Goal: Transaction & Acquisition: Purchase product/service

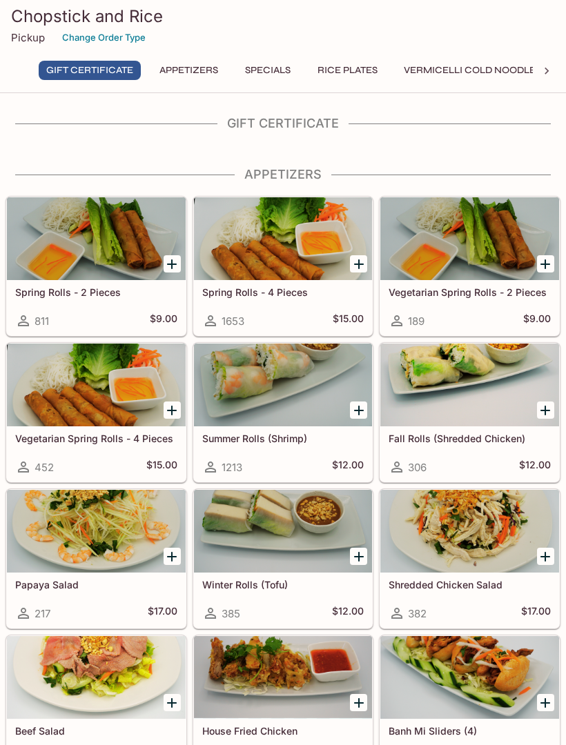
click at [248, 375] on div at bounding box center [283, 385] width 179 height 83
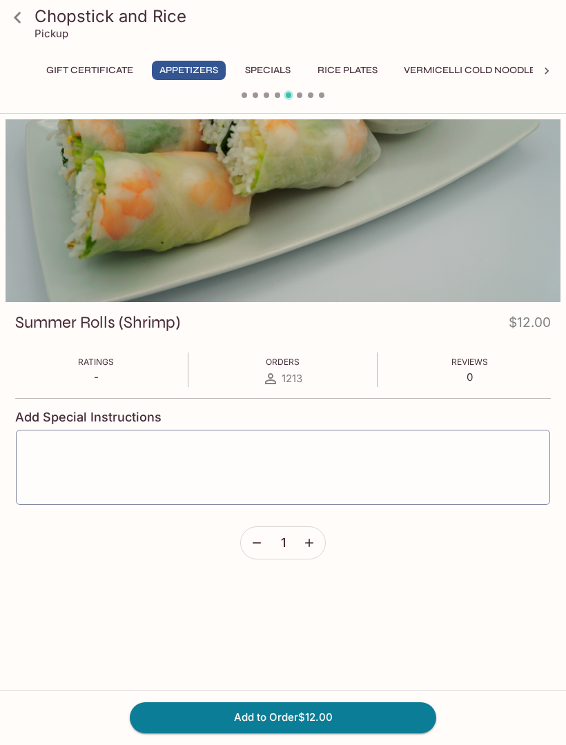
click at [258, 67] on button "Specials" at bounding box center [268, 70] width 62 height 19
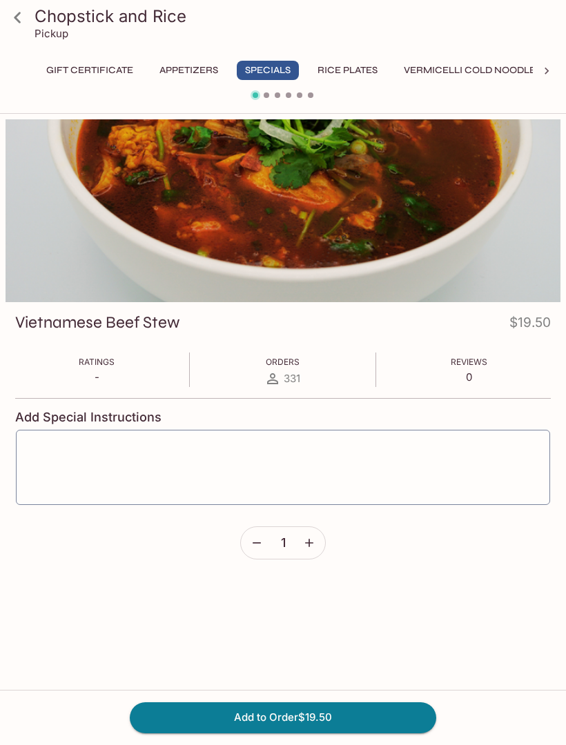
click at [14, 31] on link at bounding box center [17, 17] width 34 height 34
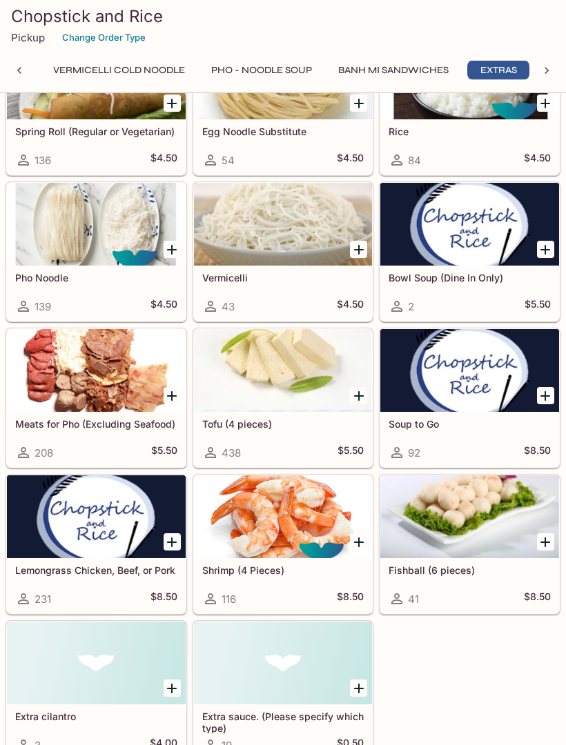
scroll to position [0, 353]
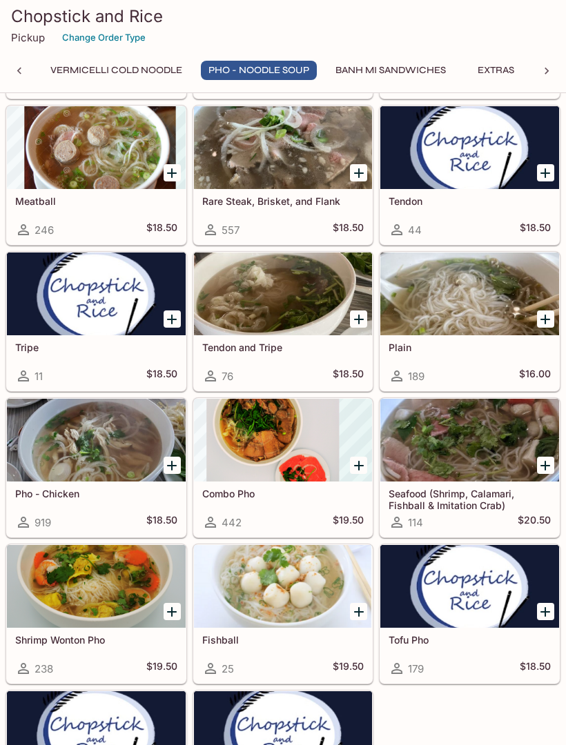
click at [517, 67] on button "Extras" at bounding box center [495, 70] width 62 height 19
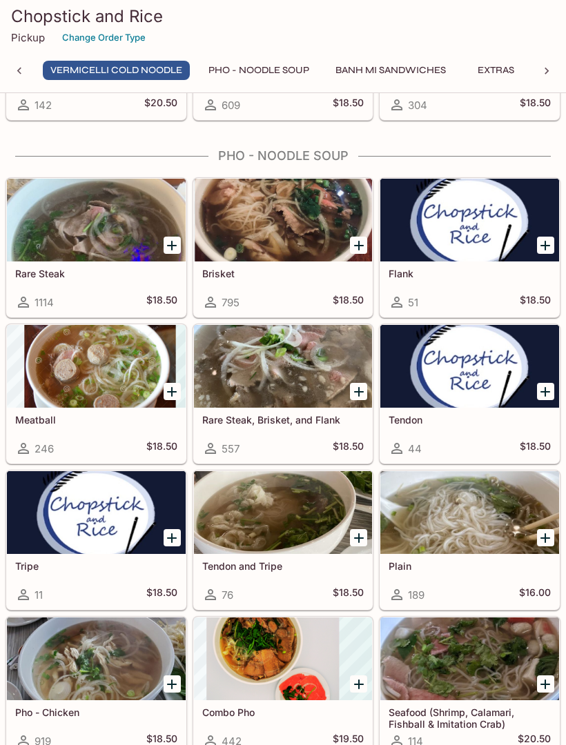
scroll to position [1688, 0]
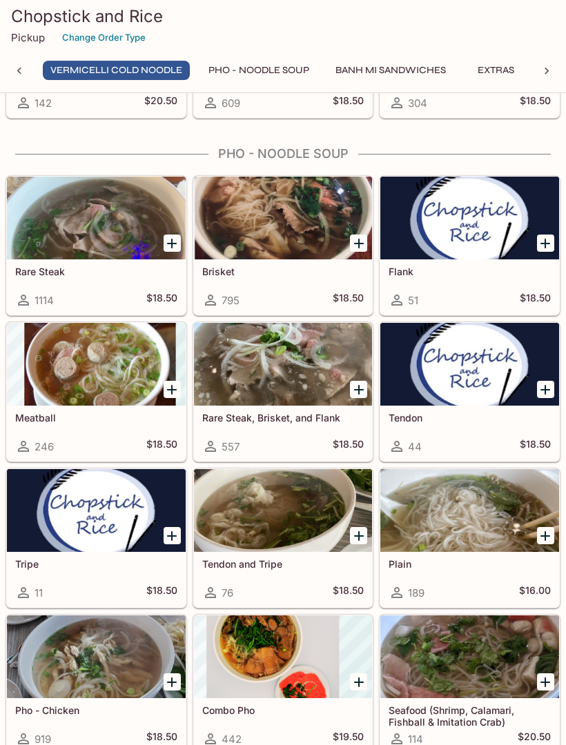
click at [297, 217] on div at bounding box center [283, 218] width 179 height 83
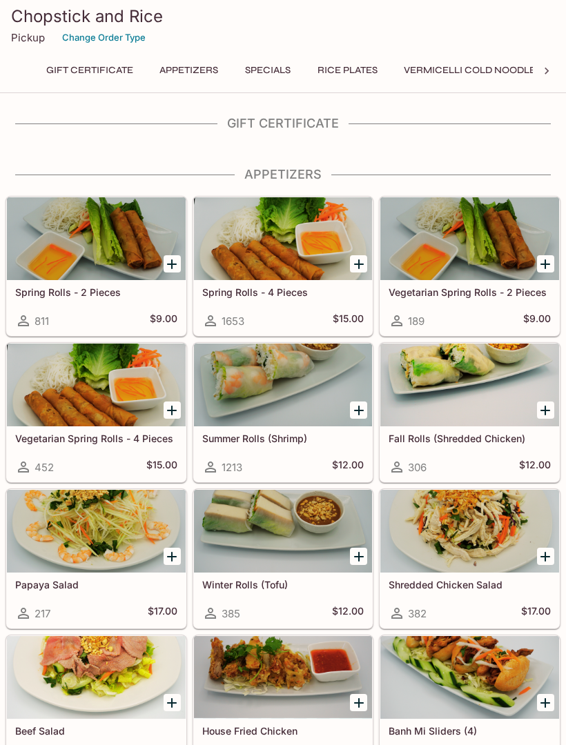
click at [353, 65] on button "Rice Plates" at bounding box center [347, 70] width 75 height 19
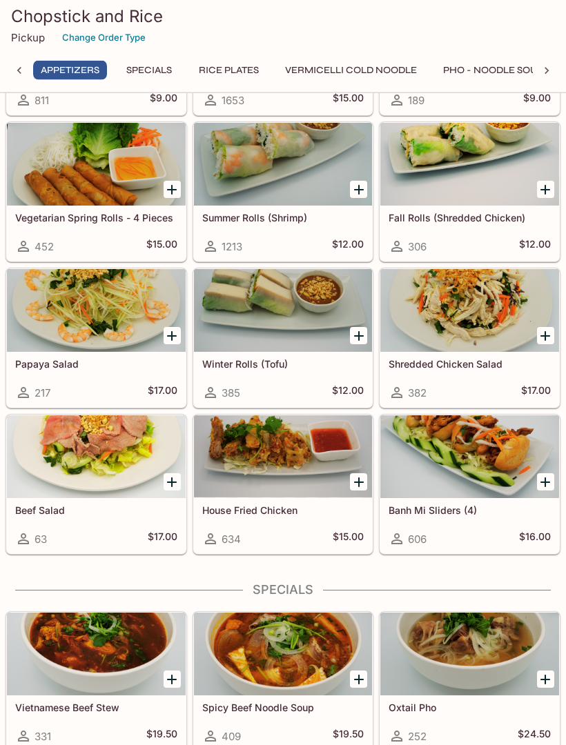
scroll to position [220, 0]
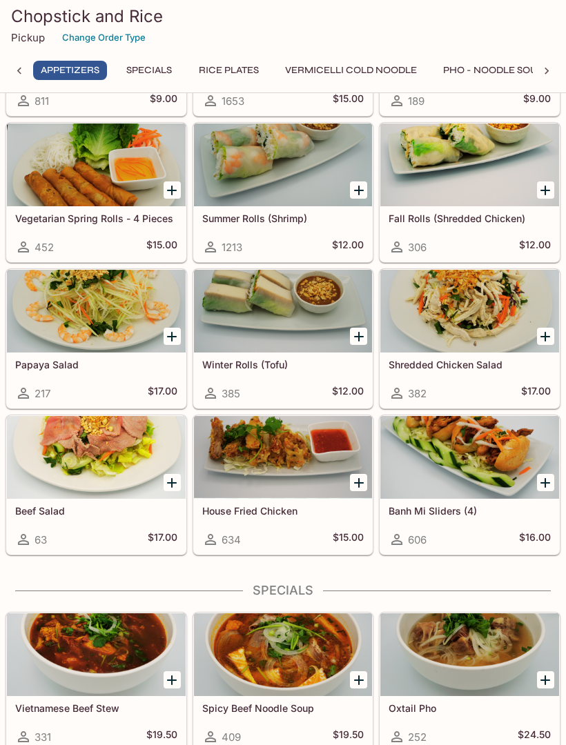
click at [299, 447] on div at bounding box center [283, 457] width 179 height 83
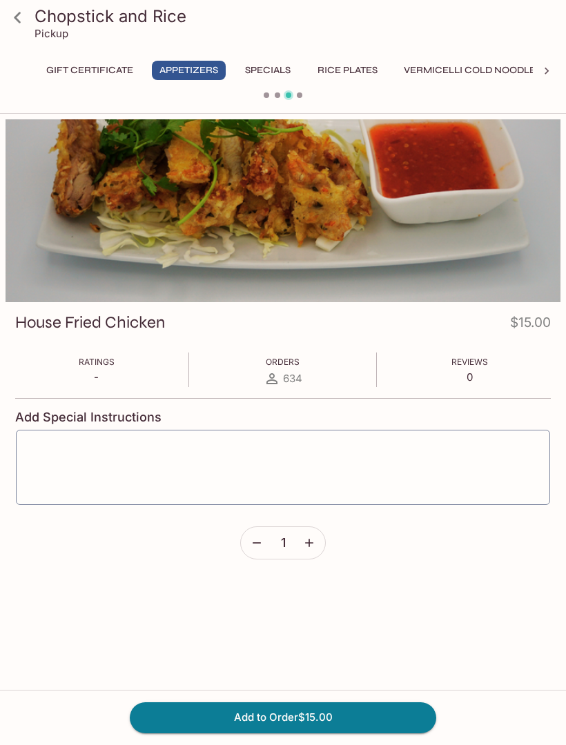
click at [341, 718] on button "Add to Order $15.00" at bounding box center [283, 717] width 306 height 30
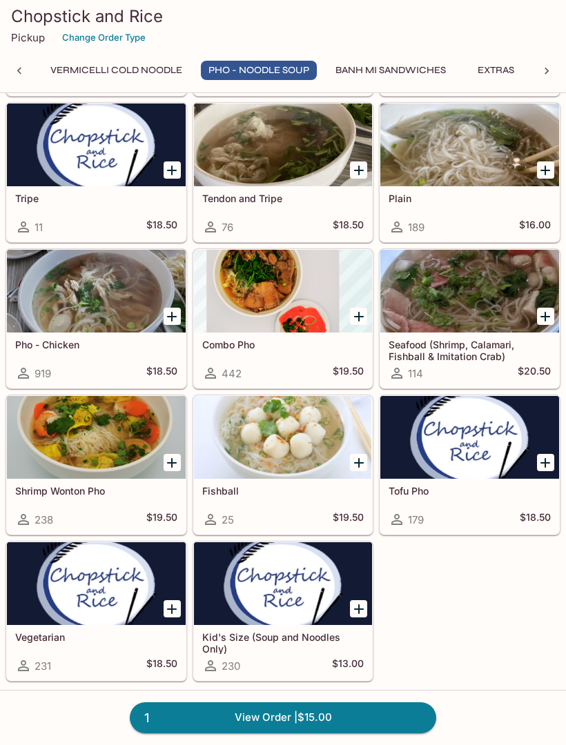
scroll to position [2053, 0]
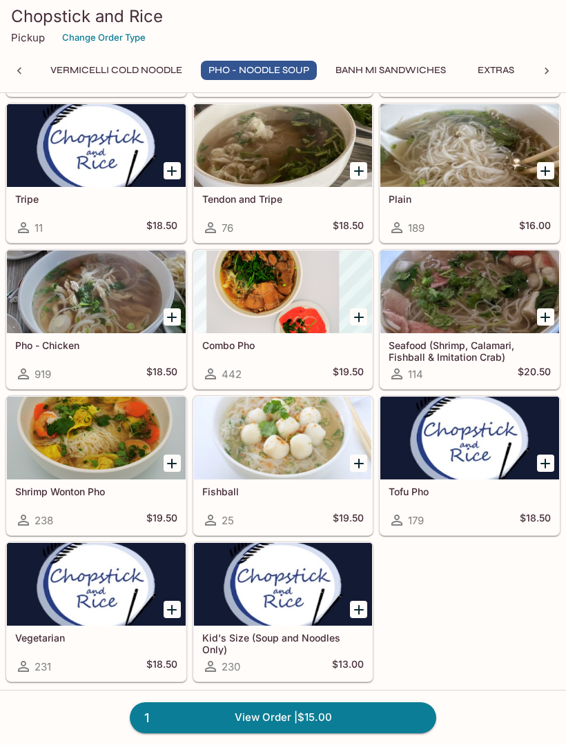
click at [294, 291] on div at bounding box center [283, 291] width 179 height 83
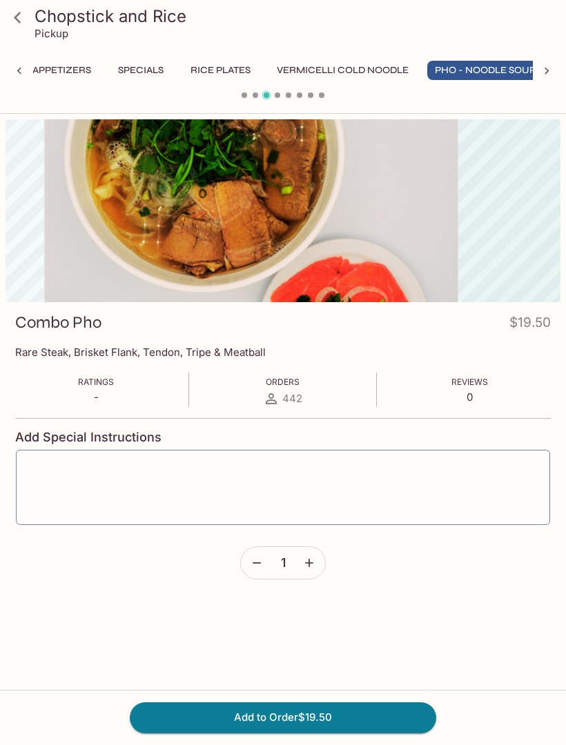
scroll to position [0, 143]
click at [19, 19] on icon at bounding box center [18, 18] width 24 height 24
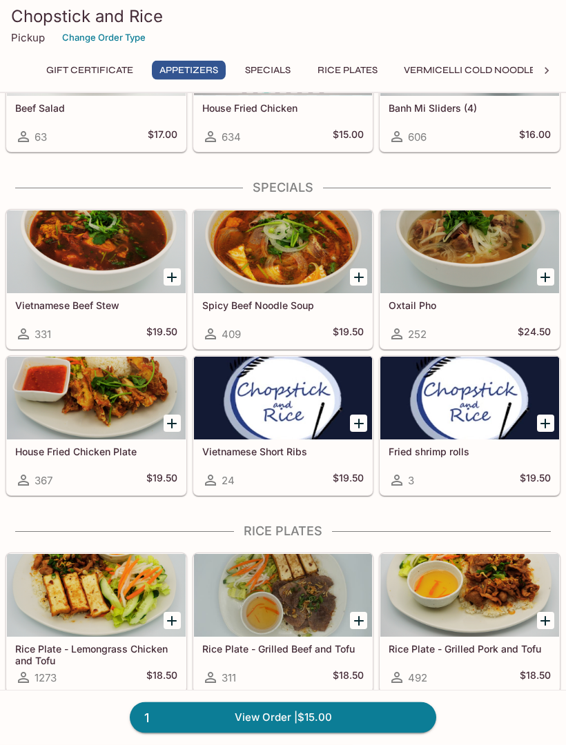
scroll to position [623, 0]
click at [103, 278] on div at bounding box center [96, 251] width 179 height 83
